Goal: Task Accomplishment & Management: Manage account settings

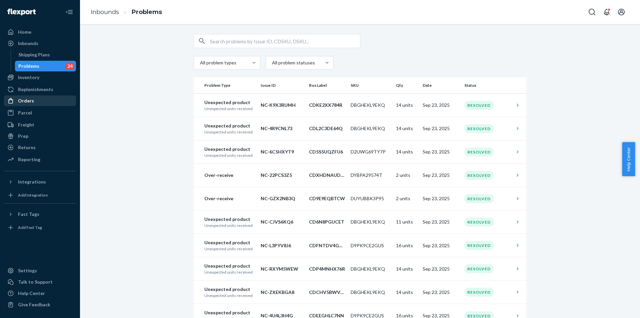
click at [35, 103] on div "Orders" at bounding box center [40, 100] width 71 height 9
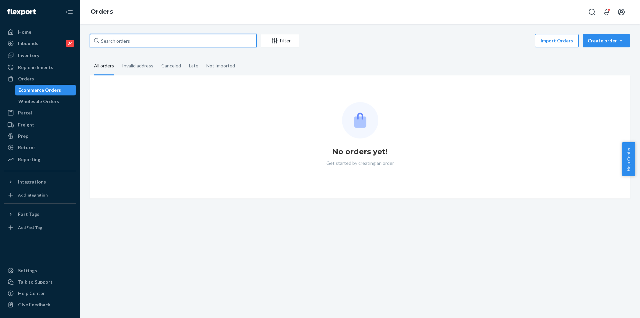
click at [144, 45] on input "text" at bounding box center [173, 40] width 167 height 13
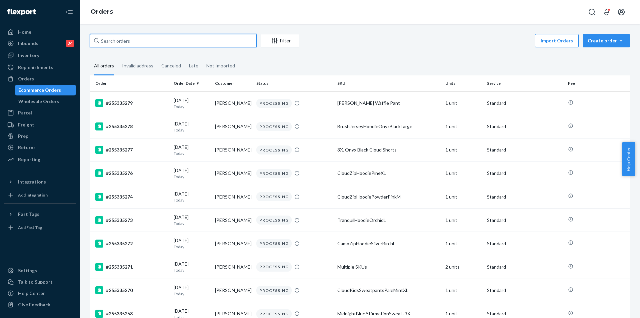
paste input "255167936"
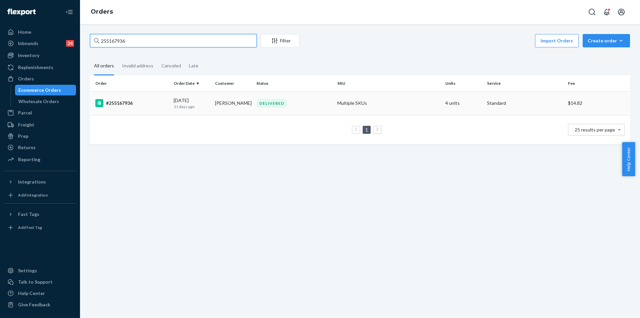
type input "255167936"
click at [246, 104] on td "[PERSON_NAME]" at bounding box center [232, 102] width 41 height 23
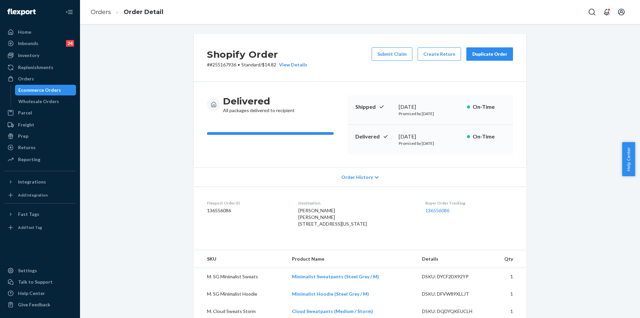
scroll to position [133, 0]
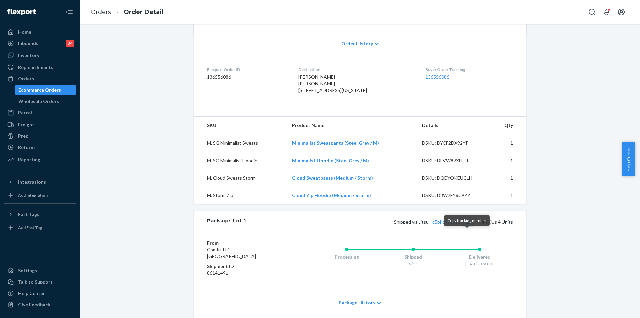
click at [465, 226] on button "Copy tracking number" at bounding box center [468, 221] width 9 height 9
drag, startPoint x: 429, startPoint y: 235, endPoint x: 460, endPoint y: 233, distance: 31.8
click at [460, 224] on span "Shipped via Jitsu c5pk67tgvju7" at bounding box center [433, 222] width 78 height 6
copy link "c5pk67tgvju7"
click at [448, 224] on link "c5pk67tgvju7" at bounding box center [447, 222] width 29 height 6
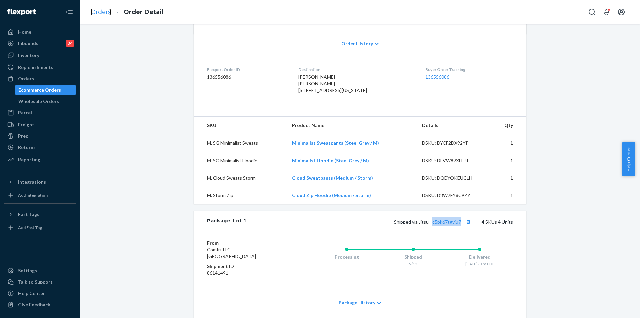
click at [99, 10] on link "Orders" at bounding box center [101, 11] width 20 height 7
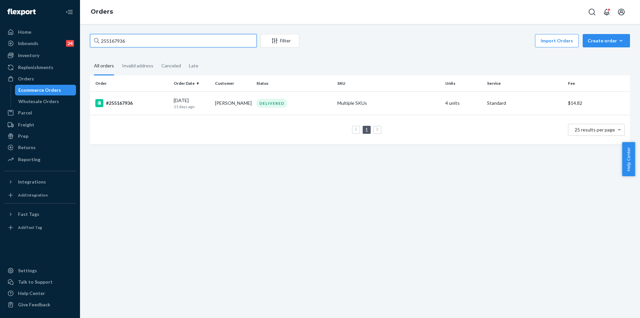
click at [115, 42] on input "255167936" at bounding box center [173, 40] width 167 height 13
paste input "317779"
type input "255317779"
click at [214, 108] on td "[PERSON_NAME]" at bounding box center [232, 102] width 41 height 23
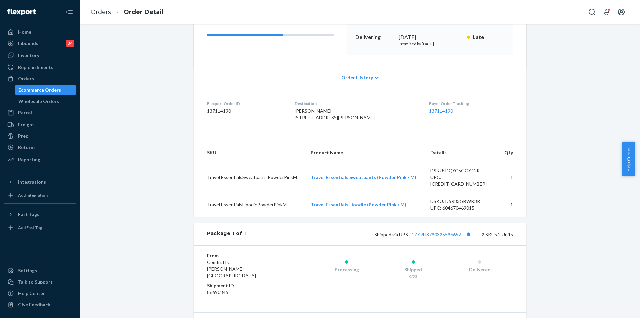
scroll to position [100, 0]
drag, startPoint x: 408, startPoint y: 242, endPoint x: 460, endPoint y: 244, distance: 52.7
click at [460, 238] on div "Shipped via UPS 1ZY9H8790325596652 2 SKUs 2 Units" at bounding box center [379, 233] width 267 height 9
copy link "1ZY9H8790325596652"
drag, startPoint x: 309, startPoint y: 118, endPoint x: 333, endPoint y: 130, distance: 26.4
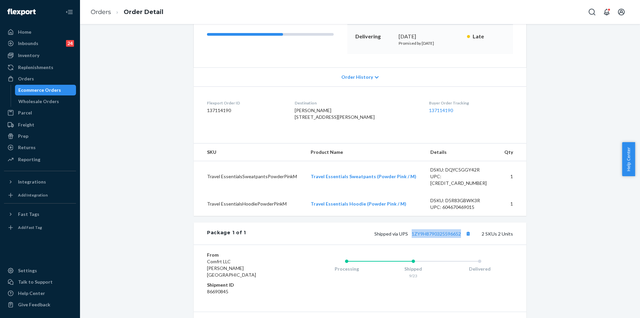
click at [333, 130] on dl "Flexport Order ID 137114190 Destination [PERSON_NAME] [STREET_ADDRESS][PERSON_N…" at bounding box center [360, 111] width 333 height 50
copy span "[STREET_ADDRESS][PERSON_NAME]"
click at [402, 120] on div "[PERSON_NAME] [STREET_ADDRESS][PERSON_NAME]" at bounding box center [357, 113] width 124 height 13
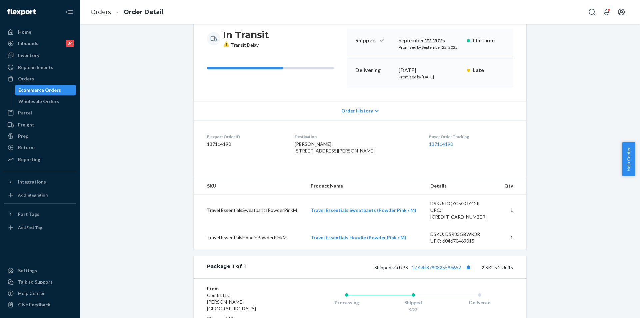
scroll to position [67, 0]
click at [41, 75] on div "Orders" at bounding box center [40, 78] width 71 height 9
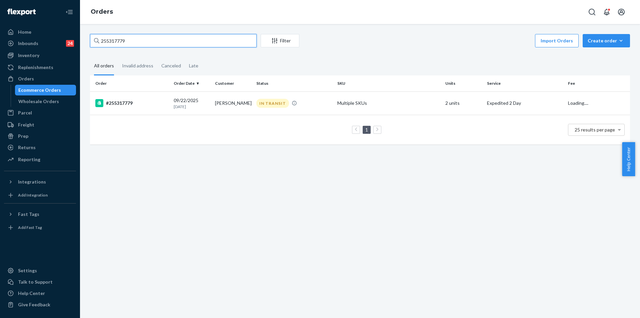
drag, startPoint x: 133, startPoint y: 43, endPoint x: 96, endPoint y: 42, distance: 36.7
click at [96, 42] on div "255317779" at bounding box center [173, 40] width 167 height 13
paste input "[EMAIL_ADDRESS][DOMAIN_NAME]"
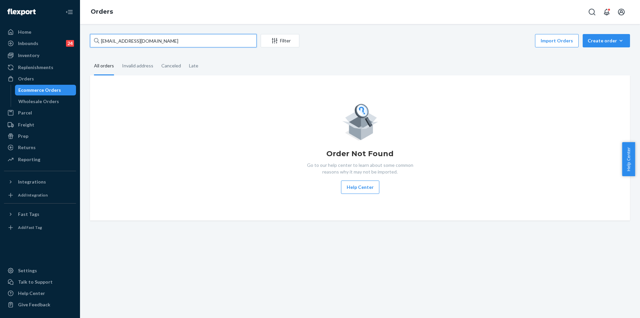
type input "[EMAIL_ADDRESS][DOMAIN_NAME]"
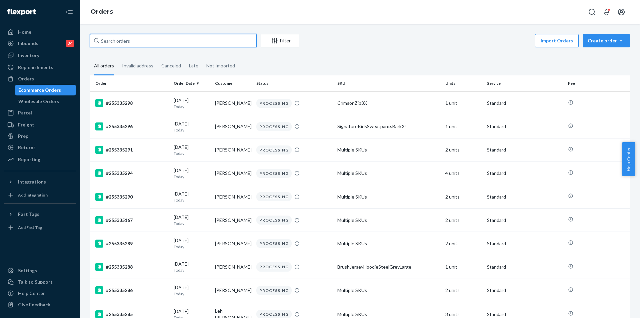
click at [127, 43] on input "text" at bounding box center [173, 40] width 167 height 13
paste input "[EMAIL_ADDRESS][DOMAIN_NAME]"
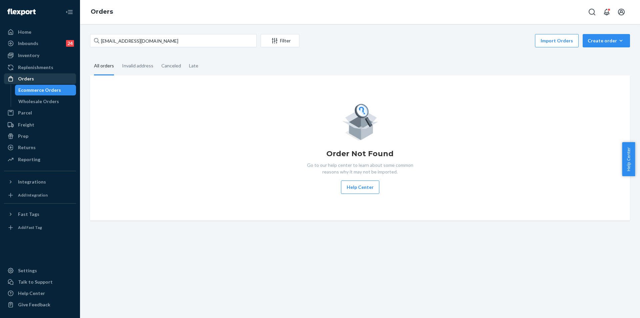
click at [41, 83] on div "Orders" at bounding box center [40, 78] width 71 height 9
drag, startPoint x: 156, startPoint y: 40, endPoint x: 85, endPoint y: 39, distance: 71.0
click at [86, 39] on div "eltoni1120@gmail.com Filter Import Orders Create order Ecommerce order Removal …" at bounding box center [360, 127] width 550 height 186
drag, startPoint x: 159, startPoint y: 42, endPoint x: 99, endPoint y: 42, distance: 60.4
click at [99, 42] on div "[EMAIL_ADDRESS][DOMAIN_NAME]" at bounding box center [173, 40] width 167 height 13
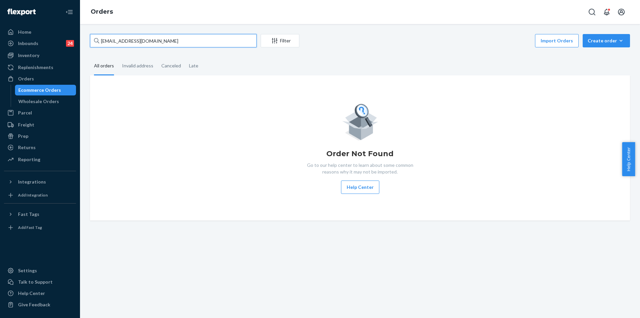
paste input "Rafael Lima"
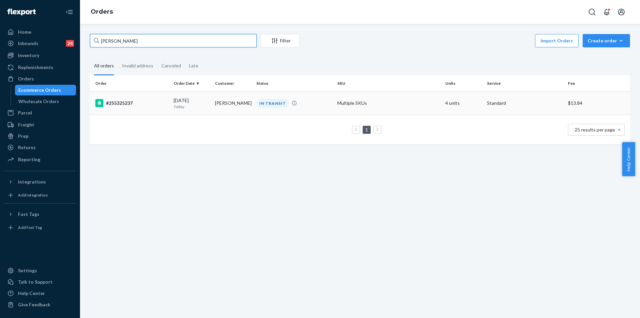
type input "Rafael Lima"
click at [243, 105] on td "Citlali Angel" at bounding box center [232, 102] width 41 height 23
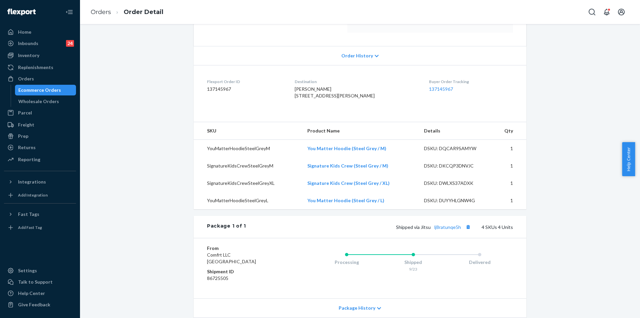
scroll to position [133, 0]
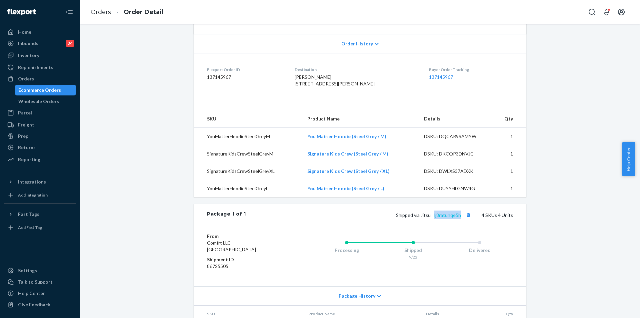
drag, startPoint x: 462, startPoint y: 227, endPoint x: 433, endPoint y: 226, distance: 29.0
click at [433, 218] on span "Shipped via Jitsu lj8ratunqe5h" at bounding box center [434, 215] width 76 height 6
copy link "lj8ratunqe5h"
drag, startPoint x: 300, startPoint y: 84, endPoint x: 317, endPoint y: 96, distance: 21.0
click at [317, 96] on dl "Flexport Order ID 137145967 Destination Rafael Lima 20 Hunt pl White Plains, NY…" at bounding box center [360, 78] width 333 height 50
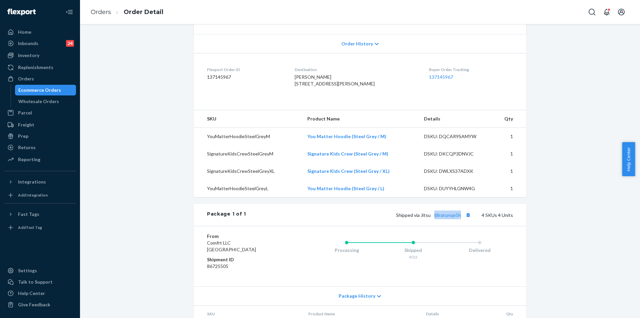
copy span "20 Hunt pl White Plains, NY 10606 US"
click at [106, 15] on link "Orders" at bounding box center [101, 11] width 20 height 7
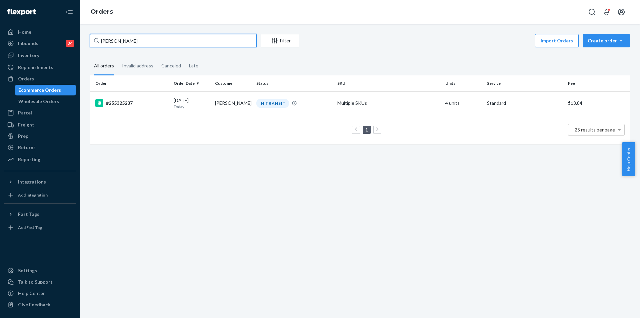
drag, startPoint x: 135, startPoint y: 40, endPoint x: 94, endPoint y: 38, distance: 40.7
click at [94, 38] on div "Rafael Lima" at bounding box center [173, 40] width 167 height 13
paste input "253762692"
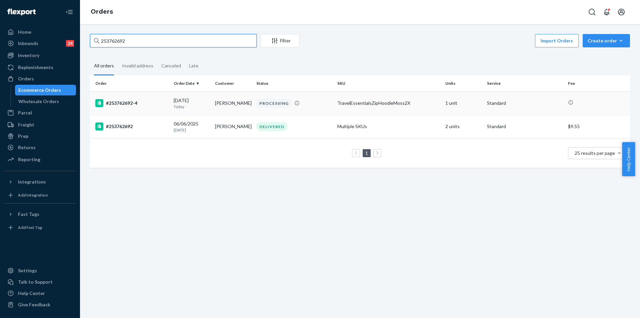
type input "253762692"
click at [314, 105] on div "PROCESSING" at bounding box center [294, 103] width 78 height 9
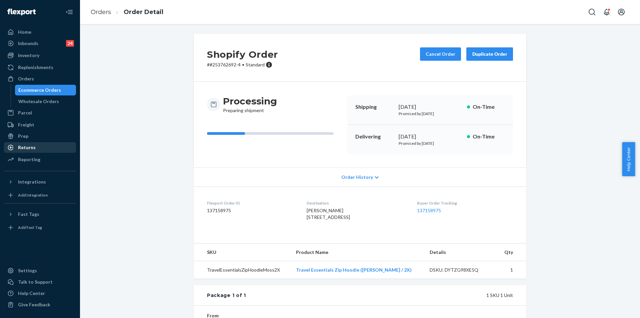
click at [28, 147] on div "Returns" at bounding box center [27, 147] width 18 height 7
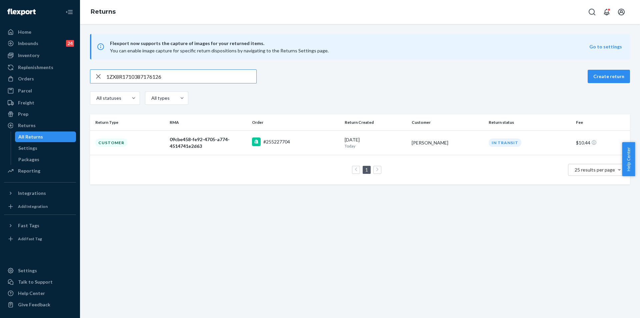
type input "1ZX8R1710387176126"
click at [38, 79] on div "Orders" at bounding box center [40, 78] width 71 height 9
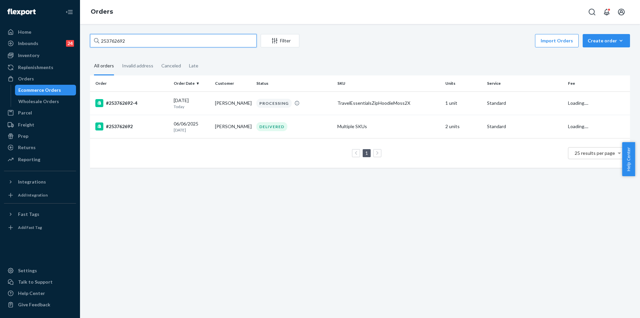
drag, startPoint x: 134, startPoint y: 38, endPoint x: 106, endPoint y: 37, distance: 28.0
click at [117, 37] on input "253762692" at bounding box center [173, 40] width 167 height 13
drag, startPoint x: 106, startPoint y: 37, endPoint x: 98, endPoint y: 37, distance: 8.7
click at [98, 37] on div "253762692" at bounding box center [173, 40] width 167 height 13
click at [98, 37] on div at bounding box center [96, 40] width 5 height 13
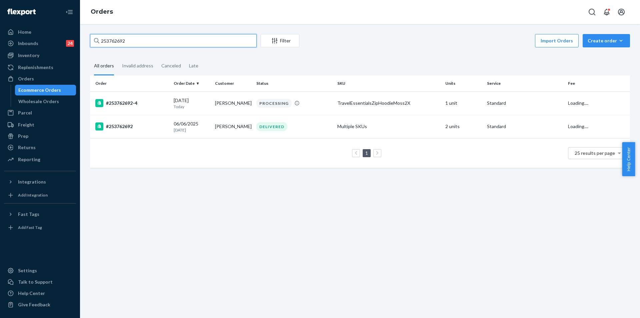
click at [98, 37] on input "253762692" at bounding box center [173, 40] width 167 height 13
click at [111, 39] on input "253762692" at bounding box center [173, 40] width 167 height 13
paste input "5227704"
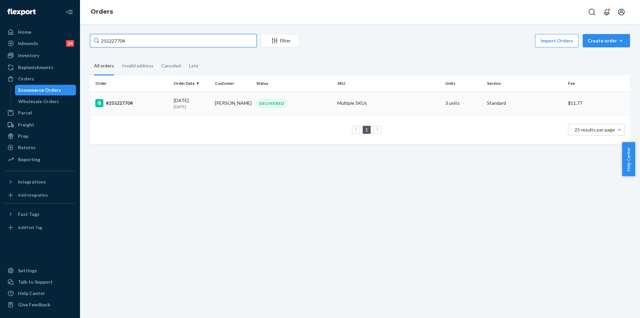
type input "255227704"
click at [232, 104] on td "Lindsay Stadeli" at bounding box center [232, 102] width 41 height 23
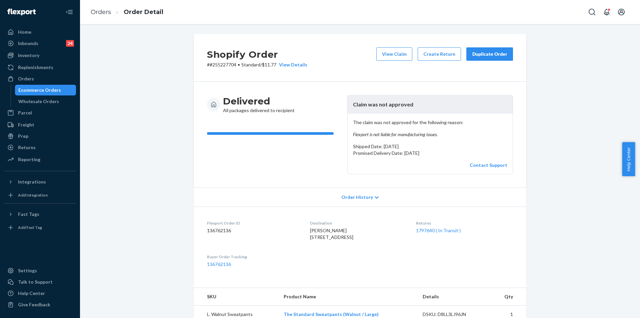
click at [492, 53] on div "Duplicate Order" at bounding box center [489, 54] width 35 height 7
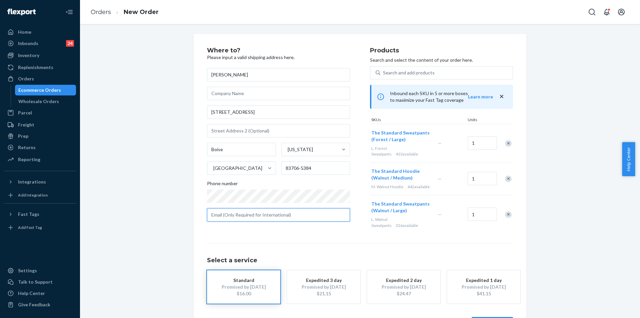
click at [270, 218] on input "text" at bounding box center [278, 214] width 143 height 13
paste input "lindsaystadeli1@gmail.com"
type input "lindsaystadeli1@gmail.com"
click at [507, 141] on div "Remove Item" at bounding box center [508, 143] width 7 height 7
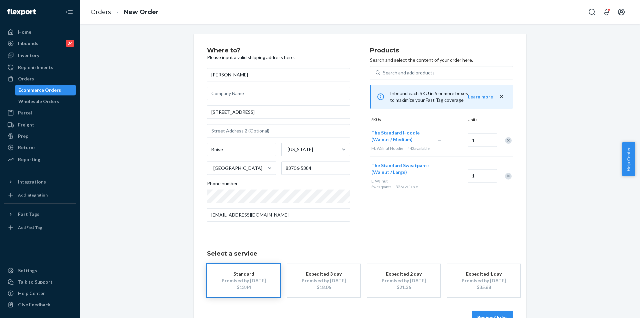
click at [506, 176] on div "Remove Item" at bounding box center [508, 176] width 7 height 7
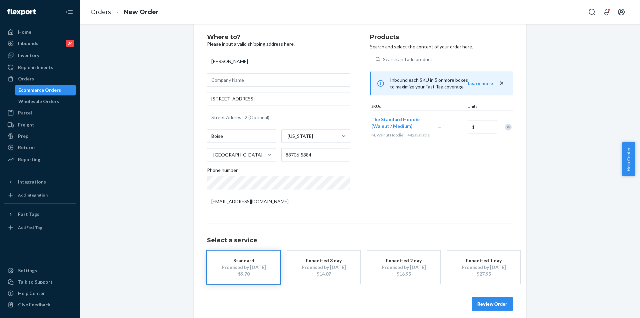
scroll to position [19, 0]
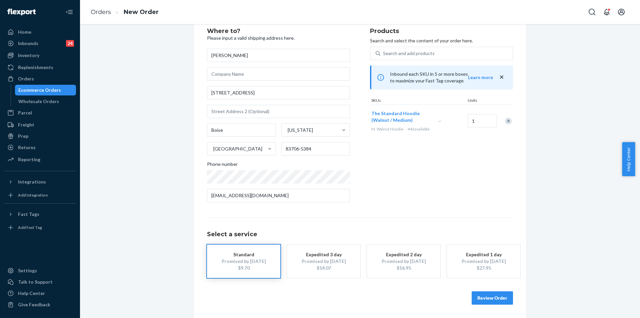
click at [493, 295] on button "Review Order" at bounding box center [492, 297] width 41 height 13
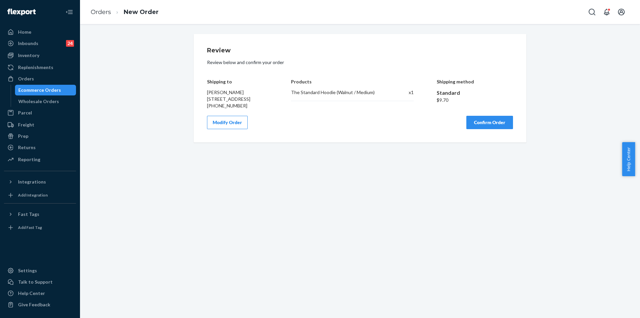
scroll to position [0, 0]
drag, startPoint x: 373, startPoint y: 92, endPoint x: 288, endPoint y: 94, distance: 84.7
click at [288, 94] on div "Shipping to Lindsay Stadeli 1390 E Greensboro St Boise, ID 83706-5384 +1 (503) …" at bounding box center [360, 89] width 306 height 40
copy div "The Standard Hoodie (Walnut / Medium)"
click at [482, 127] on button "Confirm Order" at bounding box center [490, 122] width 47 height 13
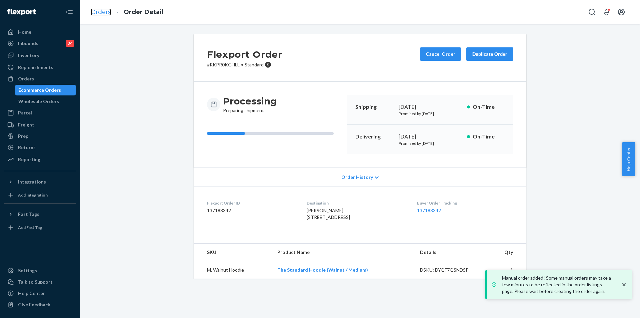
click at [100, 15] on link "Orders" at bounding box center [101, 11] width 20 height 7
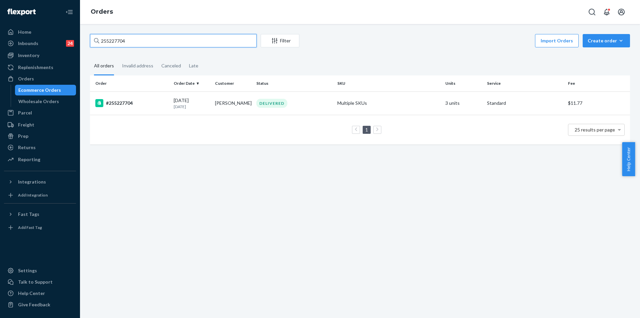
click at [113, 38] on input "255227704" at bounding box center [173, 40] width 167 height 13
paste input "482014"
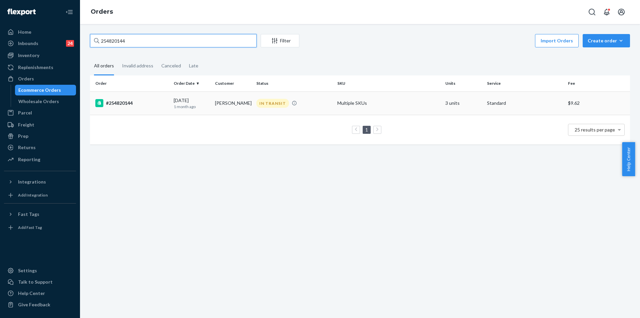
type input "254820144"
click at [250, 103] on td "Mareena Mareena" at bounding box center [232, 102] width 41 height 23
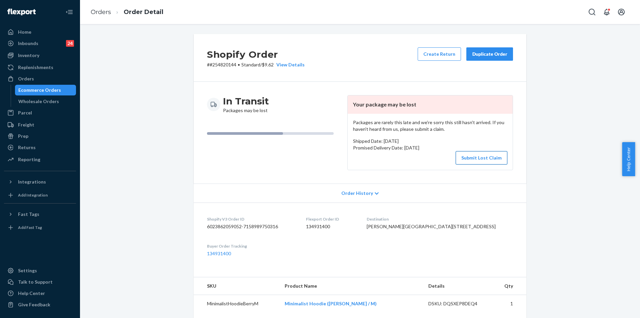
click at [485, 156] on button "Submit Lost Claim" at bounding box center [482, 157] width 52 height 13
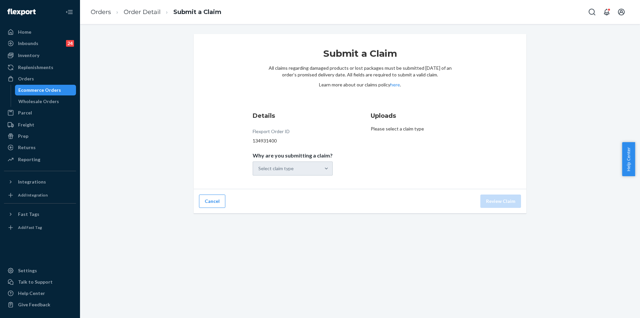
click at [278, 167] on div "Select claim type" at bounding box center [293, 168] width 80 height 14
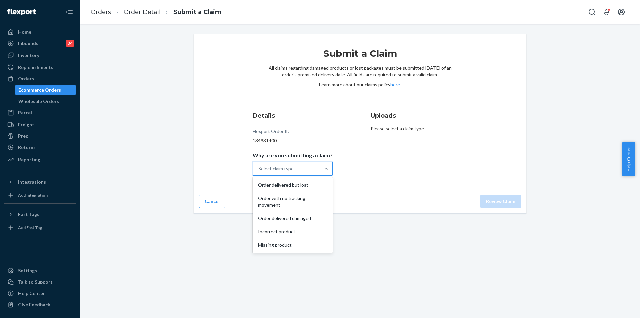
click at [321, 173] on div at bounding box center [327, 168] width 12 height 13
click at [259, 172] on input "Why are you submitting a claim? option Order delivered but lost focused, 1 of 5…" at bounding box center [259, 168] width 1 height 7
click at [298, 201] on div "Order with no tracking movement" at bounding box center [292, 201] width 77 height 20
click at [259, 172] on input "Why are you submitting a claim? option Order with no tracking movement focused,…" at bounding box center [259, 168] width 1 height 7
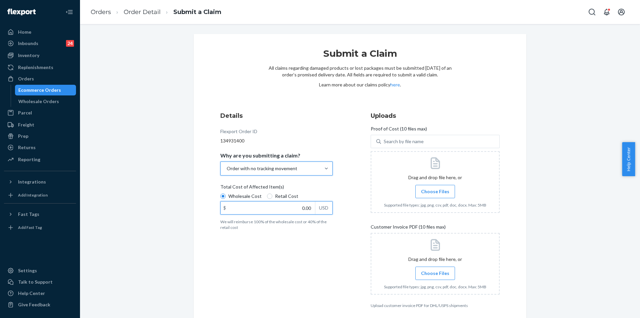
click at [283, 209] on input "0.00" at bounding box center [268, 207] width 94 height 13
type input "27.90"
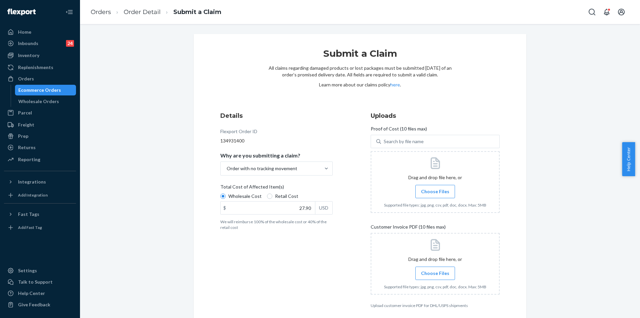
click at [438, 189] on span "Choose Files" at bounding box center [435, 191] width 28 height 7
click at [436, 189] on input "Choose Files" at bounding box center [435, 191] width 0 height 7
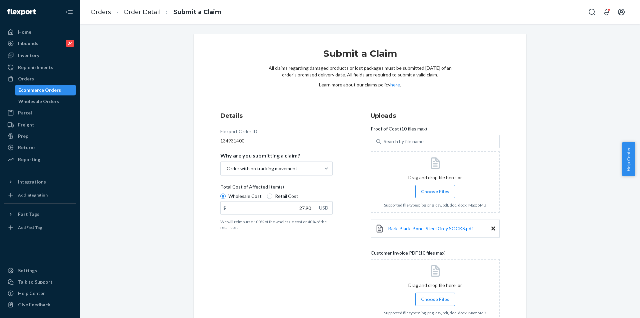
click at [436, 188] on span "Choose Files" at bounding box center [435, 191] width 28 height 7
click at [436, 188] on input "Choose Files" at bounding box center [435, 191] width 0 height 7
click at [430, 188] on span "Choose Files" at bounding box center [435, 191] width 28 height 7
click at [435, 188] on input "Choose Files" at bounding box center [435, 191] width 0 height 7
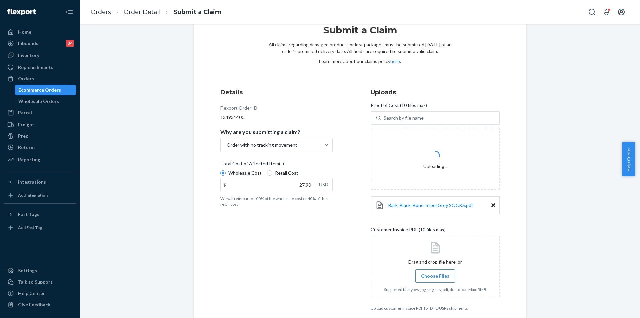
scroll to position [54, 0]
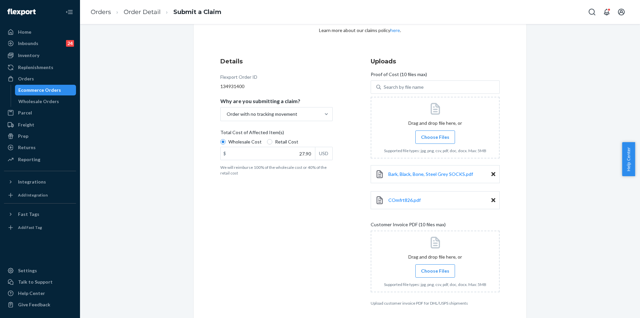
click at [438, 274] on label "Choose Files" at bounding box center [436, 270] width 40 height 13
click at [436, 274] on input "Choose Files" at bounding box center [435, 270] width 0 height 7
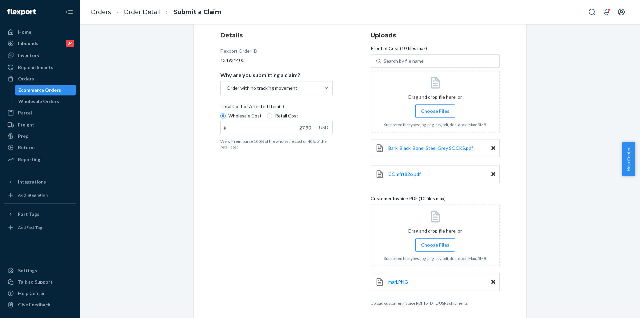
scroll to position [106, 0]
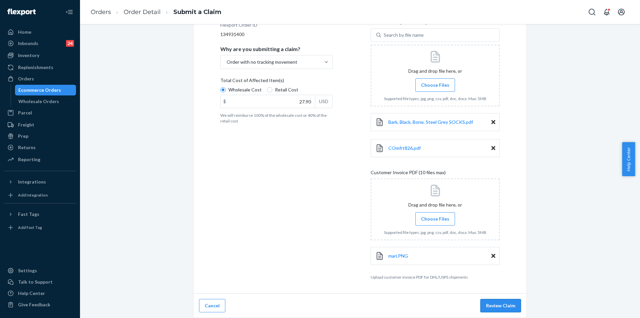
click at [507, 303] on button "Review Claim" at bounding box center [501, 305] width 41 height 13
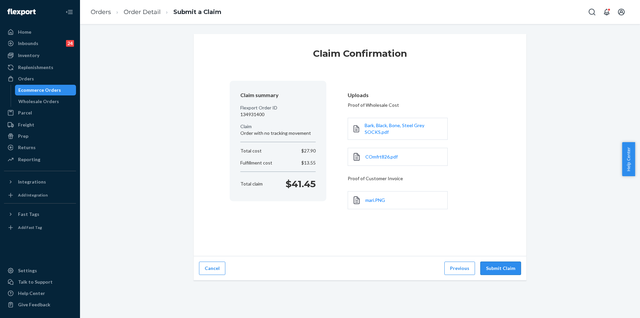
click at [503, 262] on button "Submit Claim" at bounding box center [501, 268] width 41 height 13
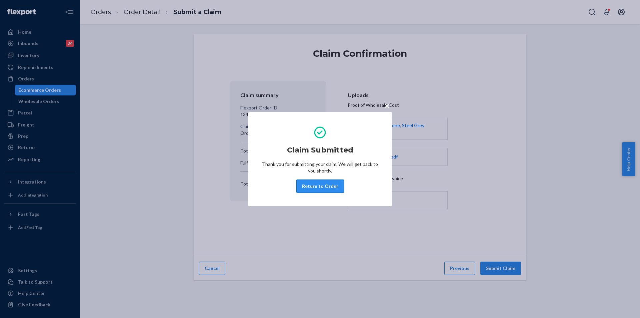
click at [311, 182] on button "Return to Order" at bounding box center [321, 185] width 48 height 13
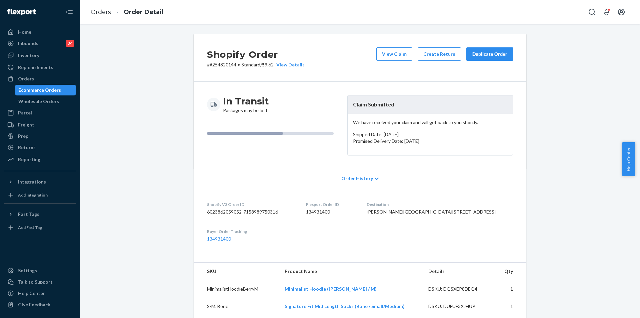
click at [485, 54] on div "Duplicate Order" at bounding box center [489, 54] width 35 height 7
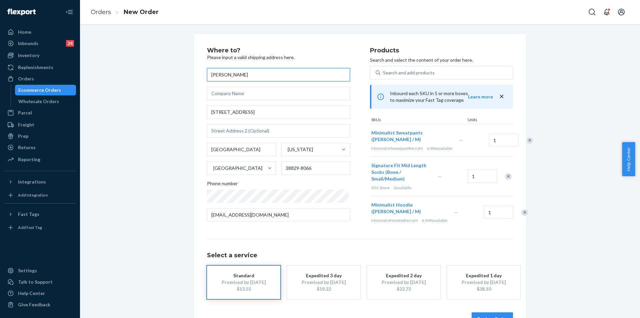
drag, startPoint x: 268, startPoint y: 73, endPoint x: 194, endPoint y: 70, distance: 73.8
click at [194, 70] on div "Where to? Please input a valid shipping address here. Mareena Mareena 227 Count…" at bounding box center [360, 186] width 333 height 305
paste input "BFMC Anna Resta"
type input "BFMC Anna Resta"
drag, startPoint x: 261, startPoint y: 111, endPoint x: 198, endPoint y: 110, distance: 62.0
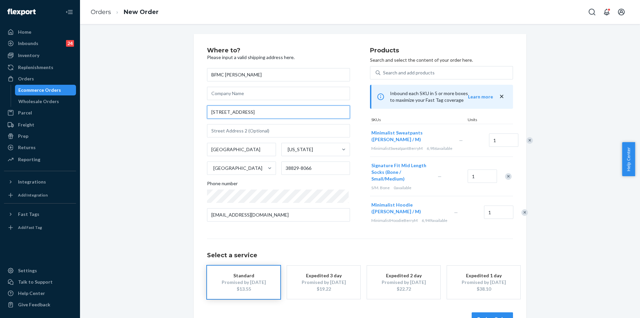
click at [198, 110] on div "Where to? Please input a valid shipping address here. BFMC Anna Resta 227 Count…" at bounding box center [360, 186] width 333 height 305
paste input "P.O. Box 235 Booneville, MS 38829"
click at [274, 121] on div "BFMC Anna Resta P.O. Box 235 Booneville, MS 38829 Booneville Mississippi United…" at bounding box center [278, 144] width 143 height 153
drag, startPoint x: 281, startPoint y: 111, endPoint x: 235, endPoint y: 112, distance: 45.7
click at [235, 112] on input "P.O. Box 235 Booneville, MS 38829" at bounding box center [278, 111] width 143 height 13
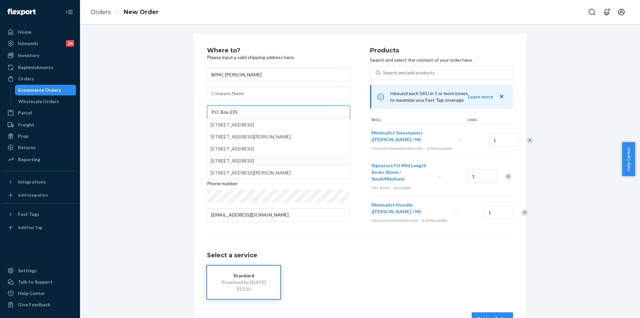
type input "P.O. Box 235"
click at [310, 228] on div "Where to? Please input a valid shipping address here. BFMC Anna Resta P.O. Box …" at bounding box center [288, 137] width 163 height 181
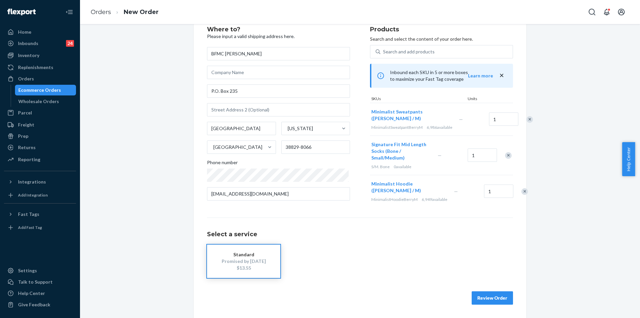
scroll to position [32, 0]
click at [491, 298] on button "Review Order" at bounding box center [492, 297] width 41 height 13
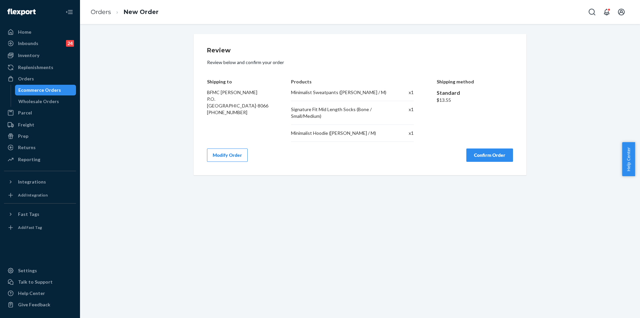
click at [229, 159] on button "Modify Order" at bounding box center [227, 154] width 41 height 13
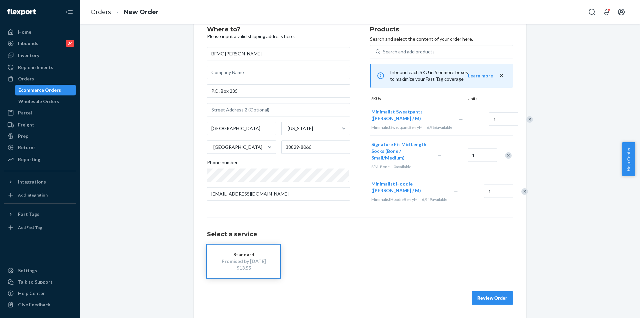
scroll to position [32, 0]
click at [498, 297] on button "Review Order" at bounding box center [492, 297] width 41 height 13
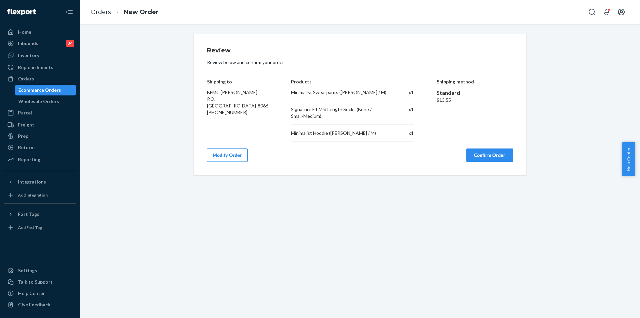
scroll to position [0, 0]
click at [482, 156] on button "Confirm Order" at bounding box center [490, 154] width 47 height 13
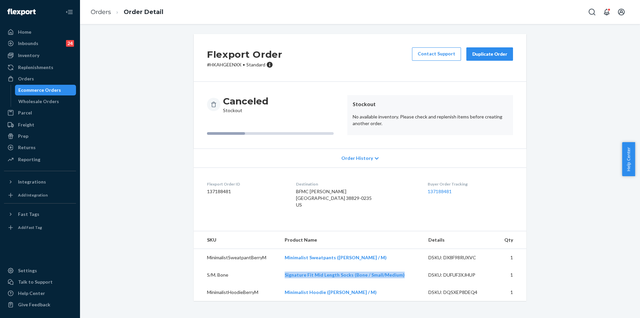
drag, startPoint x: 407, startPoint y: 281, endPoint x: 284, endPoint y: 281, distance: 122.8
click at [284, 281] on td "Signature Fit Mid Length Socks (Bone / Small/Medium)" at bounding box center [352, 274] width 144 height 17
copy link "Signature Fit Mid Length Socks (Bone / Small/Medium)"
click at [35, 58] on div "Inventory" at bounding box center [28, 55] width 21 height 7
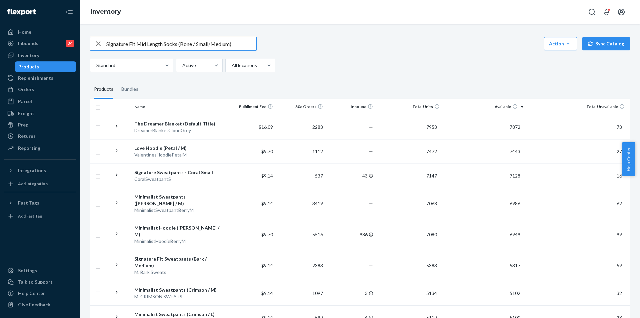
type input "Signature Fit Mid Length Socks (Bone / Small/Medium)"
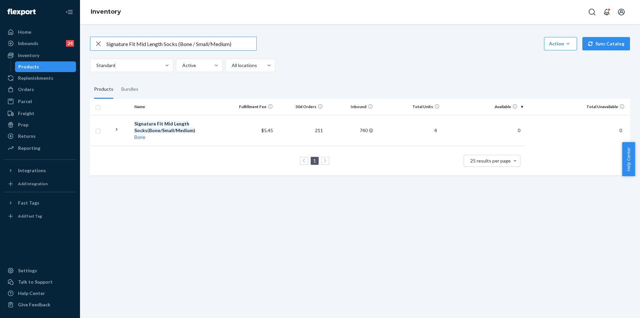
click at [222, 45] on input "Signature Fit Mid Length Socks (Bone / Small/Medium)" at bounding box center [181, 43] width 150 height 13
paste input "Hello this is Mareena’s mother. I houses you can try to send it to my office . …"
type input "Hello this is Mareena’s mother. I houses you can try to send it to my office . …"
click at [26, 91] on div "Orders" at bounding box center [26, 89] width 16 height 7
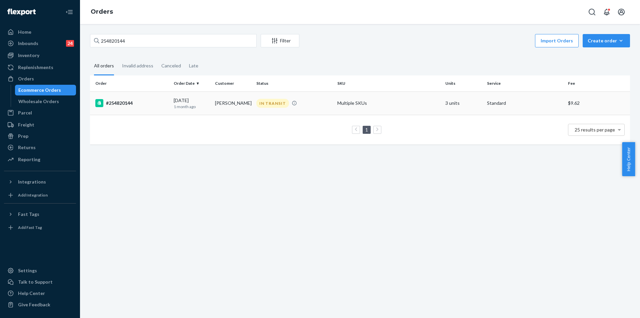
click at [206, 101] on div "08/22/2025 1 month ago" at bounding box center [192, 103] width 36 height 12
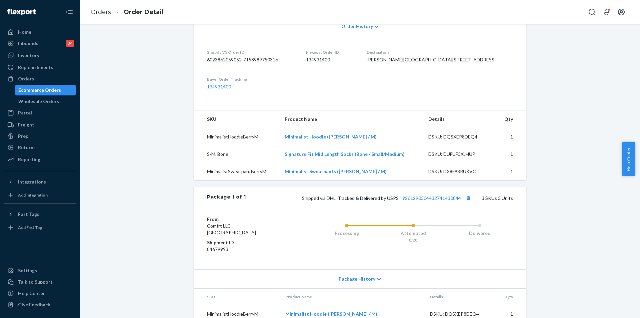
scroll to position [219, 0]
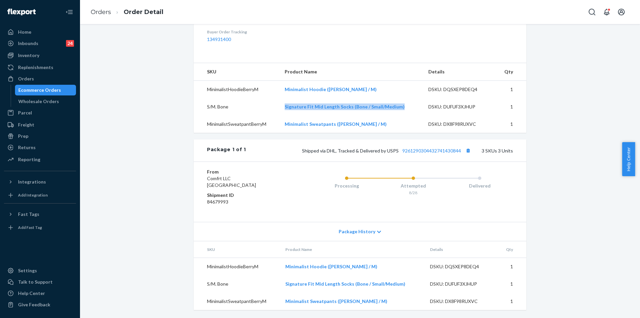
drag, startPoint x: 402, startPoint y: 107, endPoint x: 284, endPoint y: 108, distance: 117.8
click at [284, 108] on td "Signature Fit Mid Length Socks (Bone / Small/Medium)" at bounding box center [352, 106] width 144 height 17
copy link "Signature Fit Mid Length Socks (Bone / Small/Medium)"
click at [47, 79] on div "Orders" at bounding box center [40, 78] width 71 height 9
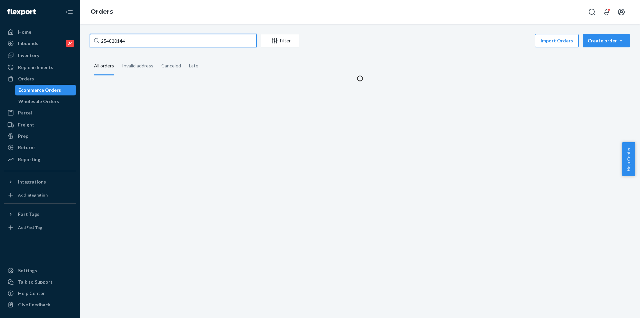
click at [111, 40] on input "254820144" at bounding box center [173, 40] width 167 height 13
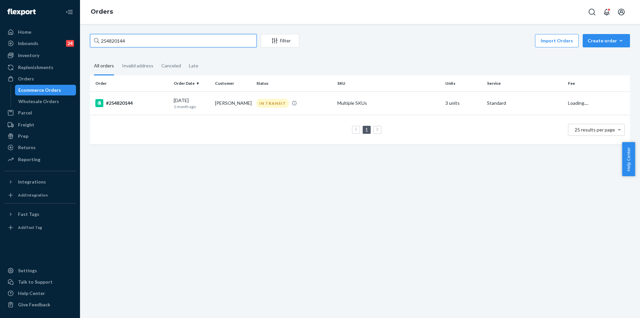
paste input "901032"
type input "254901032"
click at [301, 101] on div "DELIVERED" at bounding box center [294, 103] width 78 height 9
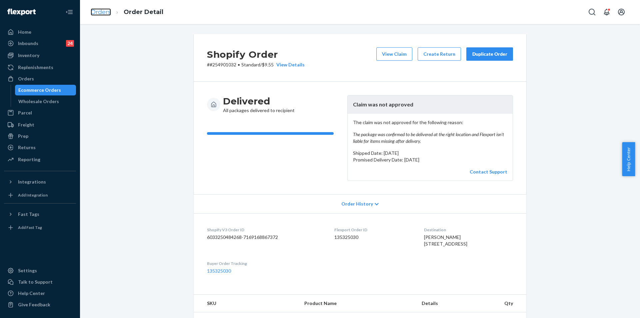
click at [104, 11] on link "Orders" at bounding box center [101, 11] width 20 height 7
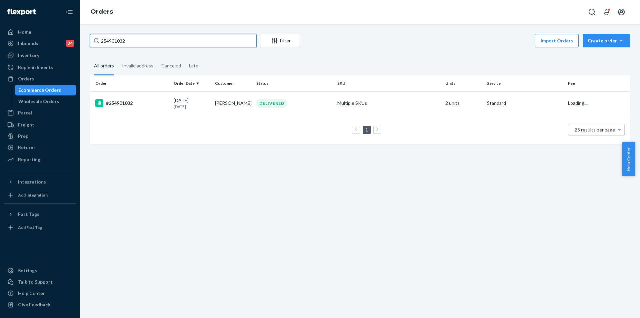
drag, startPoint x: 138, startPoint y: 41, endPoint x: 96, endPoint y: 35, distance: 42.4
click at [96, 35] on div "254901032" at bounding box center [173, 40] width 167 height 13
paste input "5334748"
type input "255334748"
click at [220, 104] on td "Kelly Nesler" at bounding box center [232, 102] width 41 height 23
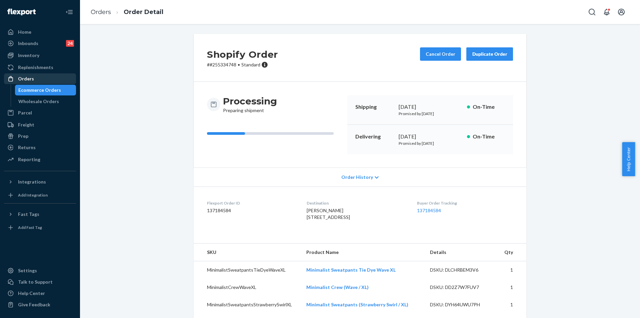
click at [36, 79] on div "Orders" at bounding box center [40, 78] width 71 height 9
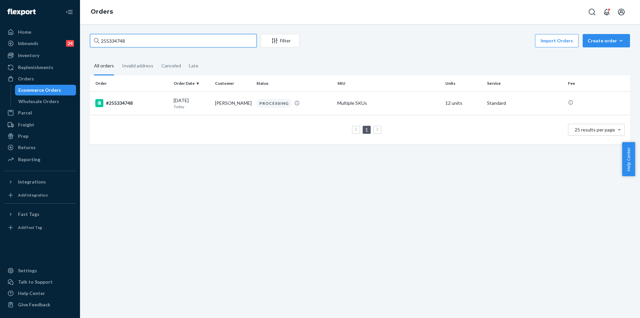
click at [109, 40] on input "255334748" at bounding box center [173, 40] width 167 height 13
paste input "3762692"
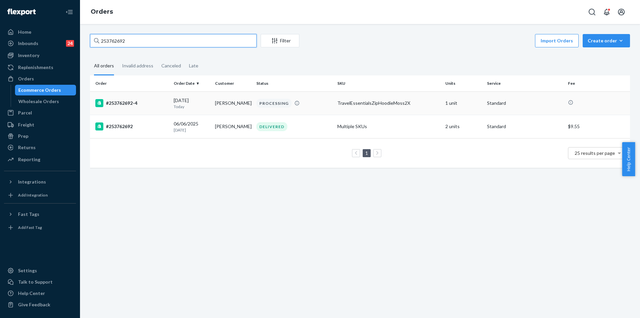
type input "253762692"
click at [233, 102] on td "Sarah Munson" at bounding box center [232, 102] width 41 height 23
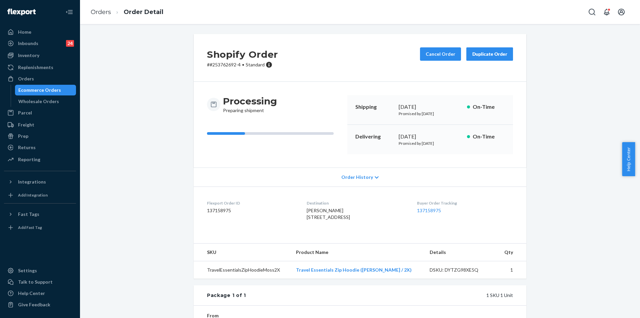
scroll to position [33, 0]
